Goal: Check status: Check status

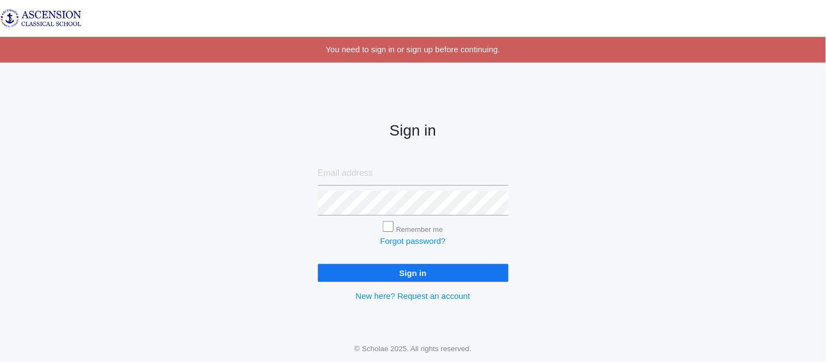
type input "admin@ascensionclassicalschool.org"
click at [356, 271] on input "Sign in" at bounding box center [413, 273] width 191 height 18
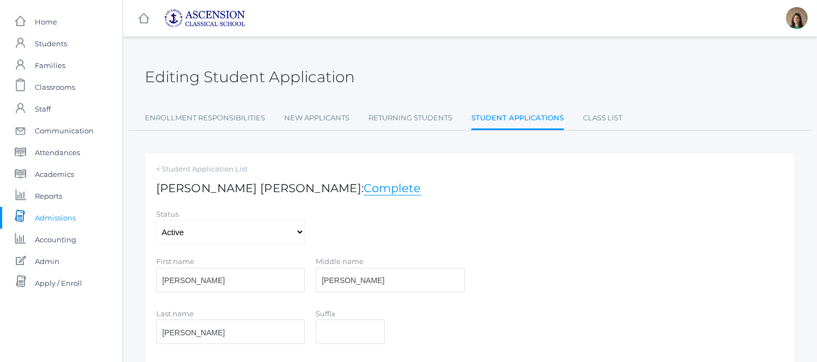
click at [54, 221] on span "Admissions" at bounding box center [55, 218] width 41 height 22
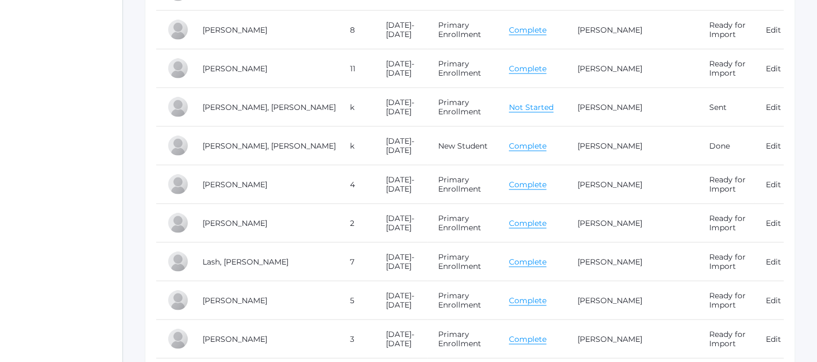
scroll to position [3267, 0]
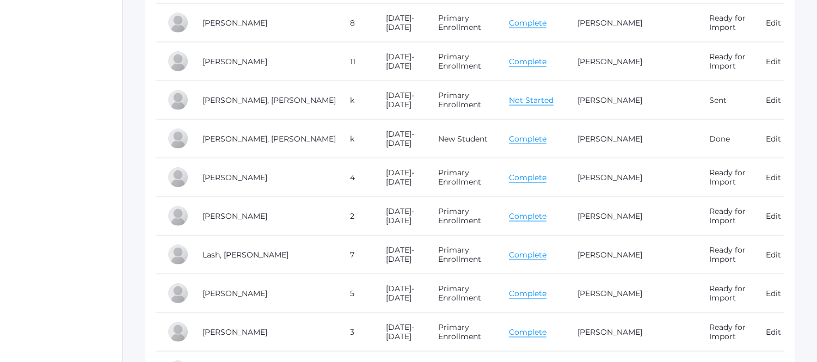
click at [518, 181] on link "Complete" at bounding box center [528, 178] width 38 height 10
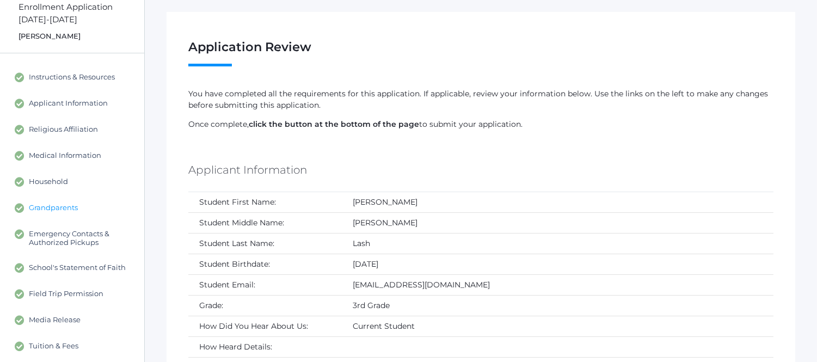
scroll to position [60, 0]
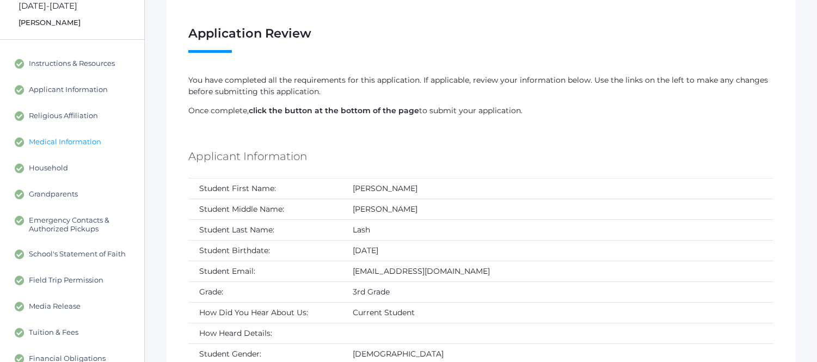
click at [83, 137] on span "Medical Information" at bounding box center [65, 142] width 72 height 10
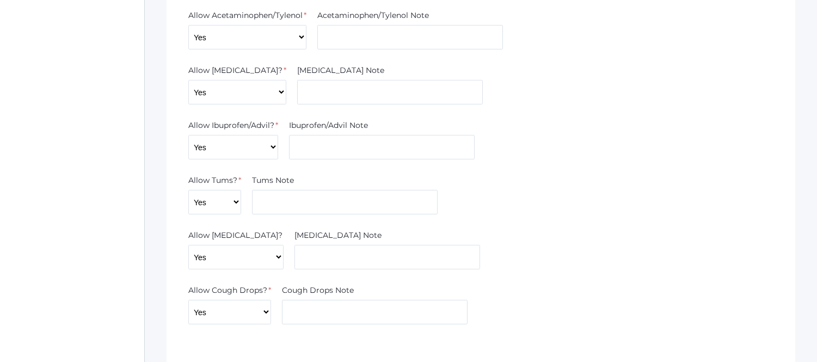
scroll to position [1270, 0]
